Goal: Task Accomplishment & Management: Manage account settings

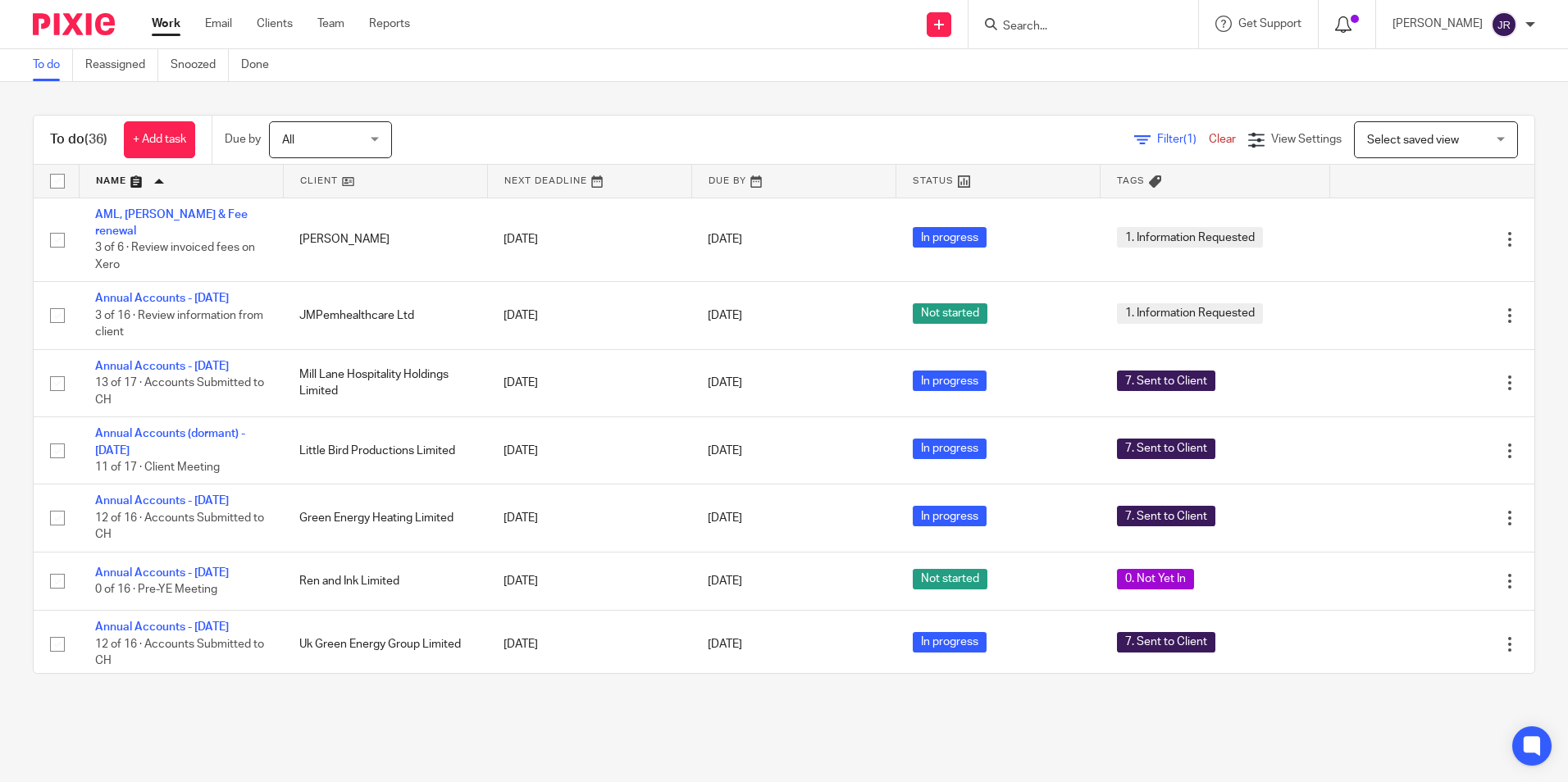
click at [1351, 20] on icon at bounding box center [1343, 25] width 17 height 17
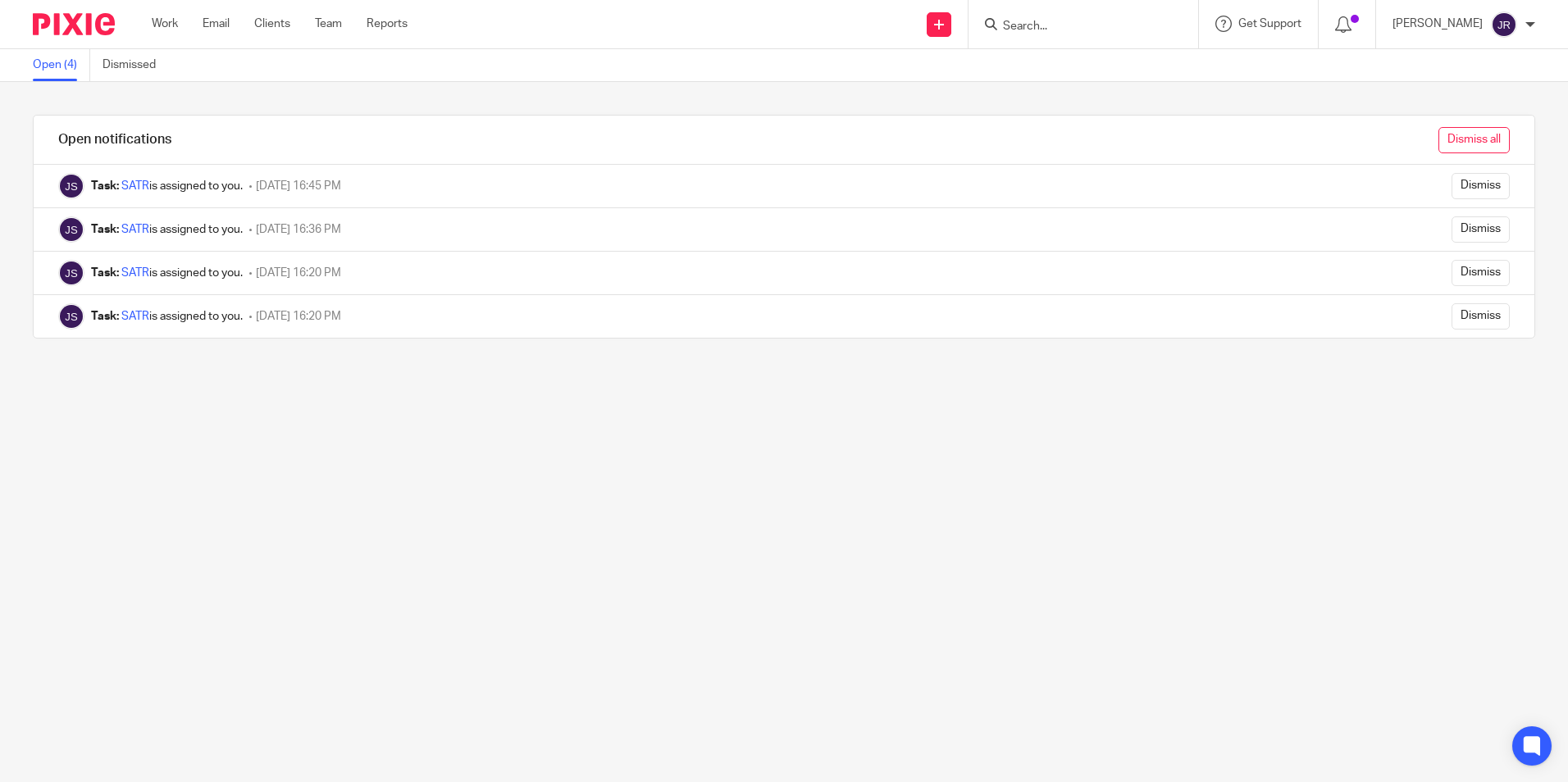
click at [1453, 137] on input "Dismiss all" at bounding box center [1474, 140] width 71 height 26
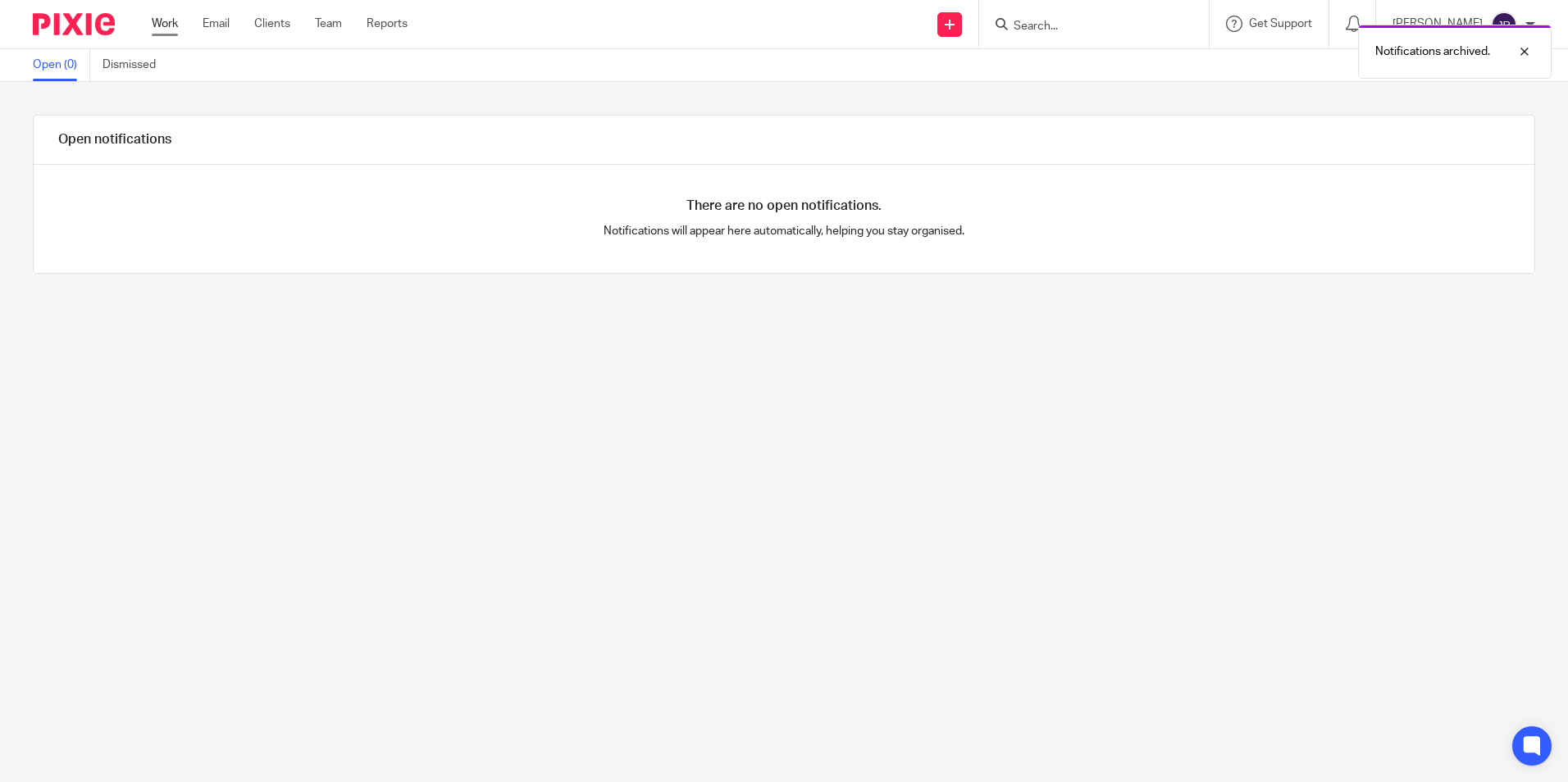
click at [163, 23] on link "Work" at bounding box center [165, 24] width 26 height 17
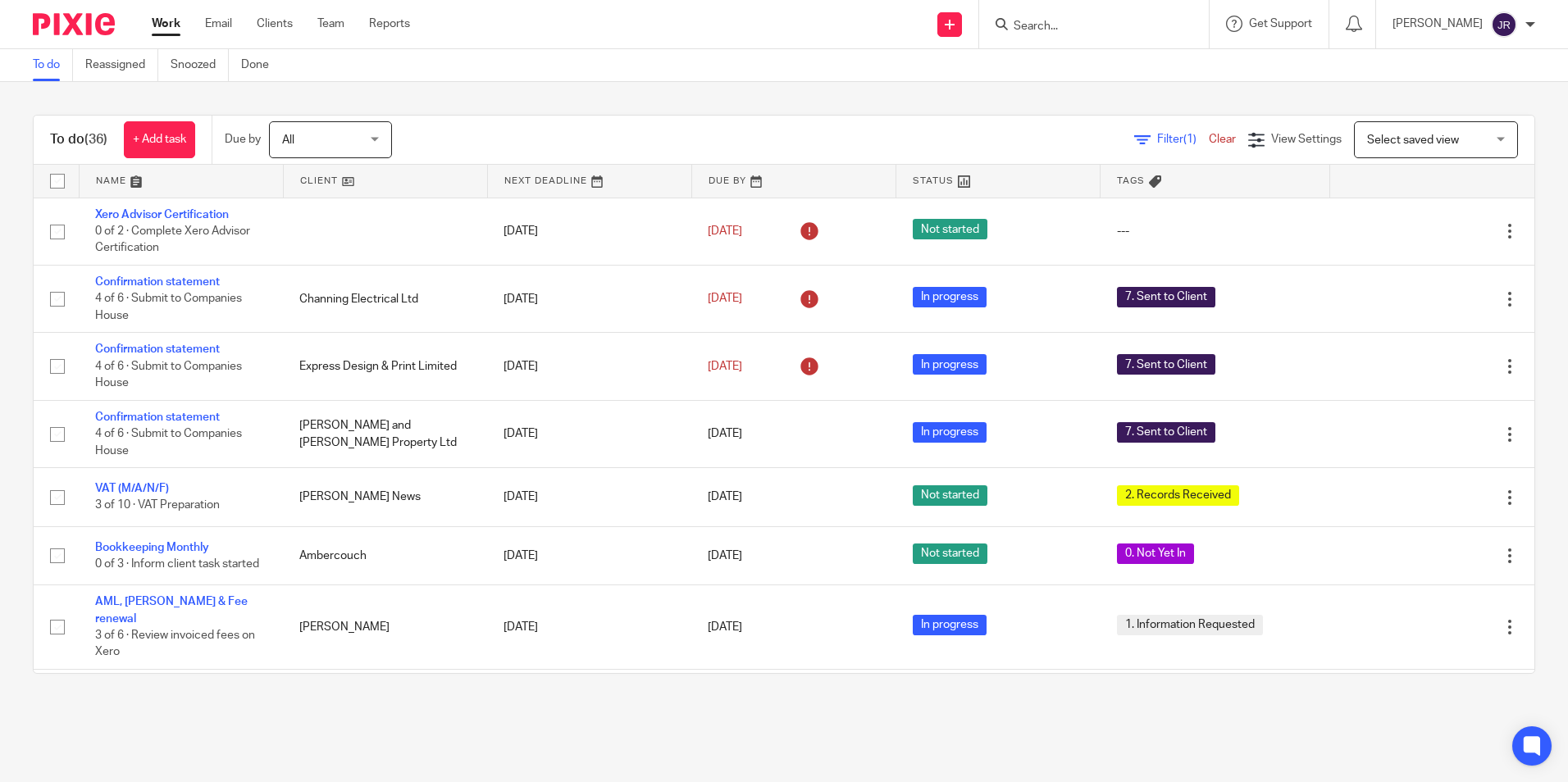
click at [106, 183] on link at bounding box center [181, 181] width 203 height 33
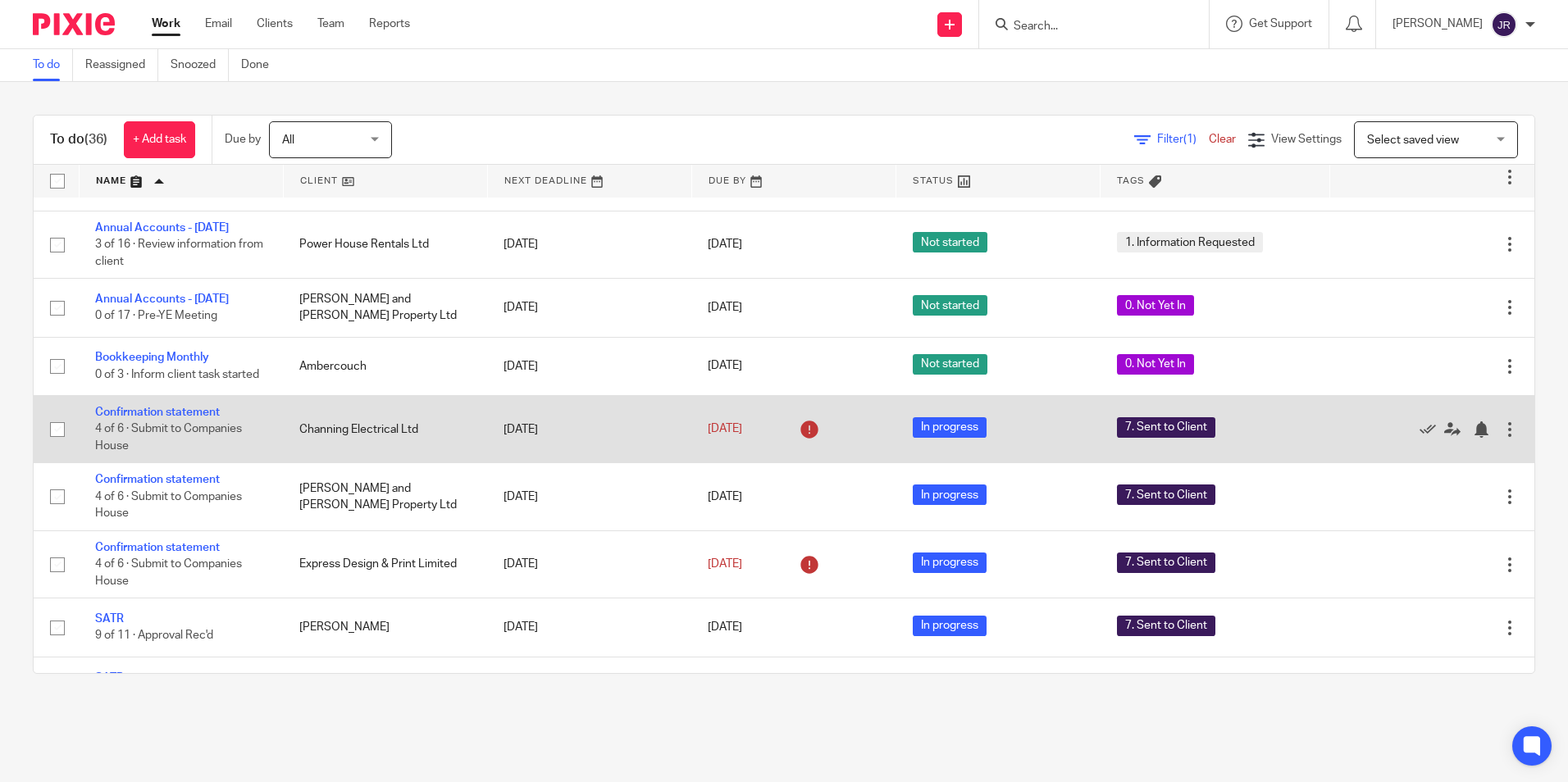
scroll to position [820, 0]
